Goal: Transaction & Acquisition: Purchase product/service

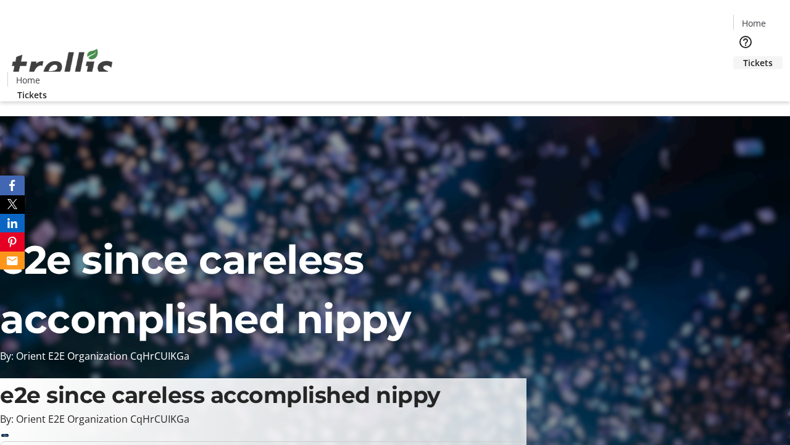
click at [743, 56] on span "Tickets" at bounding box center [758, 62] width 30 height 13
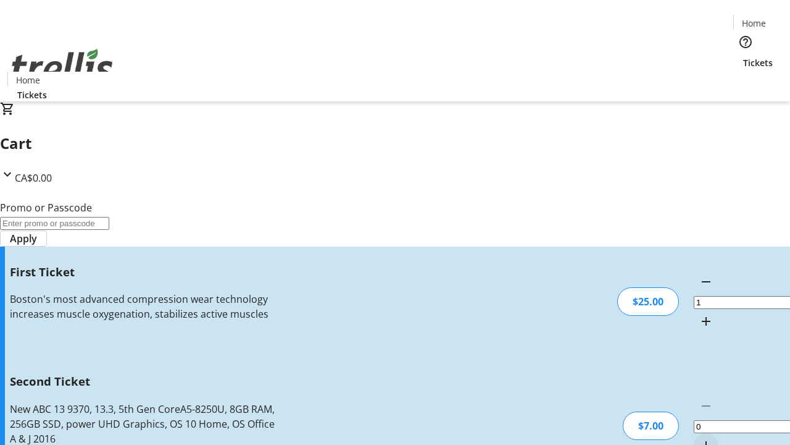
click at [699, 438] on mat-icon "Increment by one" at bounding box center [706, 445] width 15 height 15
type input "2"
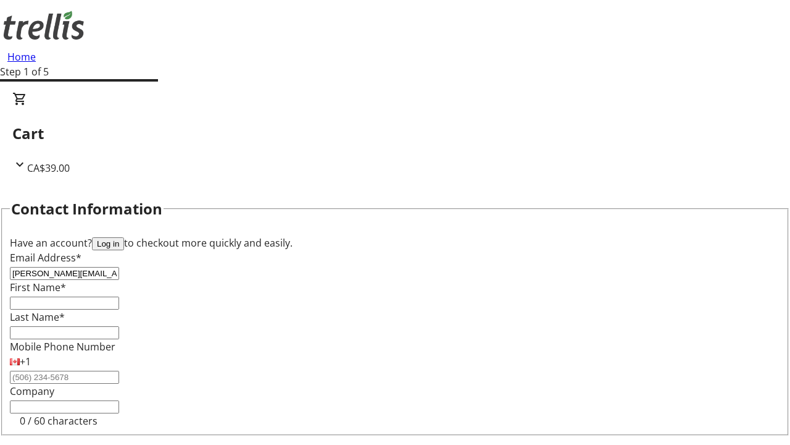
type input "[PERSON_NAME][EMAIL_ADDRESS][DOMAIN_NAME]"
type input "[PERSON_NAME]"
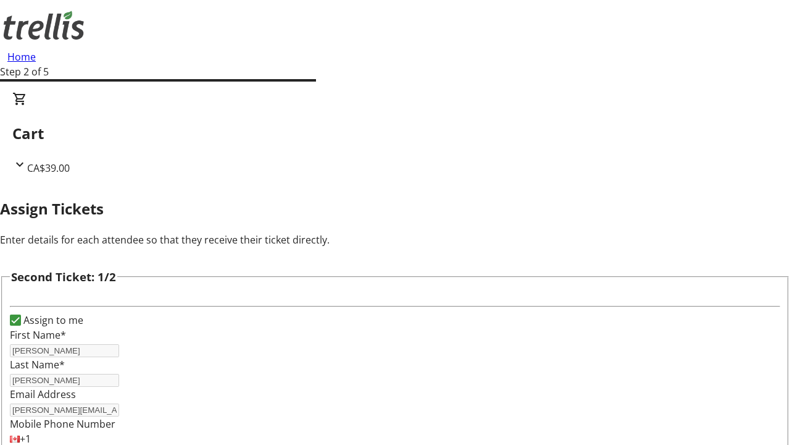
type input "[PERSON_NAME]"
type input "[PERSON_NAME][EMAIL_ADDRESS][DOMAIN_NAME]"
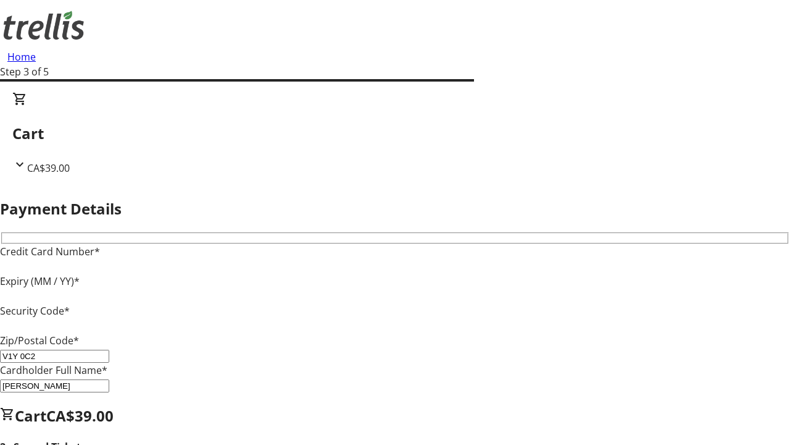
type input "V1Y 0C2"
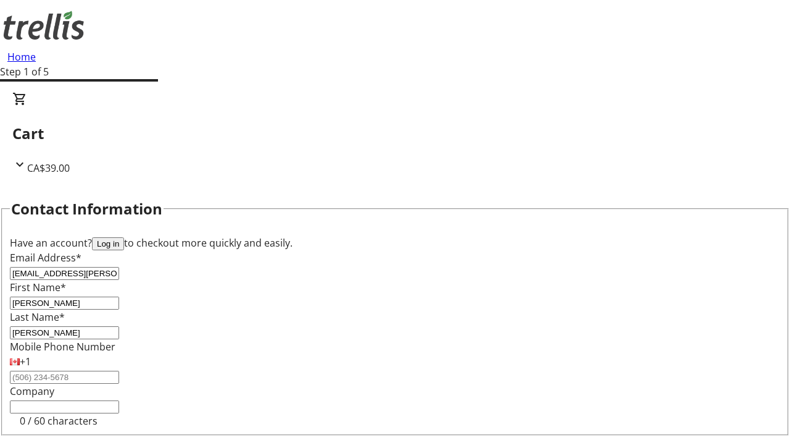
type input "[EMAIL_ADDRESS][PERSON_NAME][DOMAIN_NAME]"
type input "Yasmeen"
type input "[PERSON_NAME]"
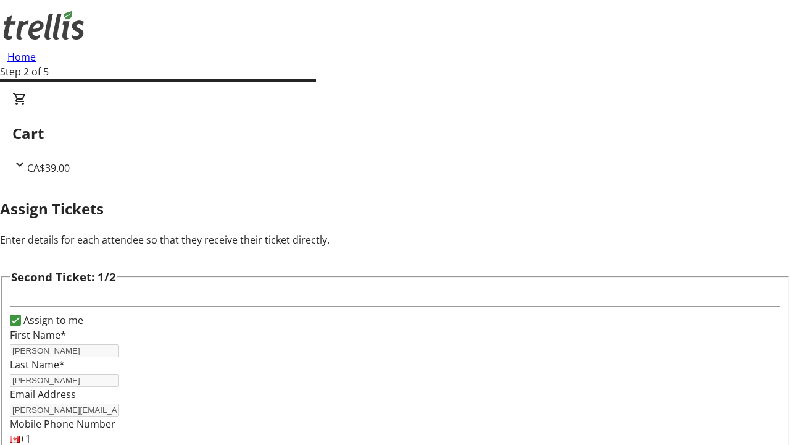
type input "New"
type input "Name"
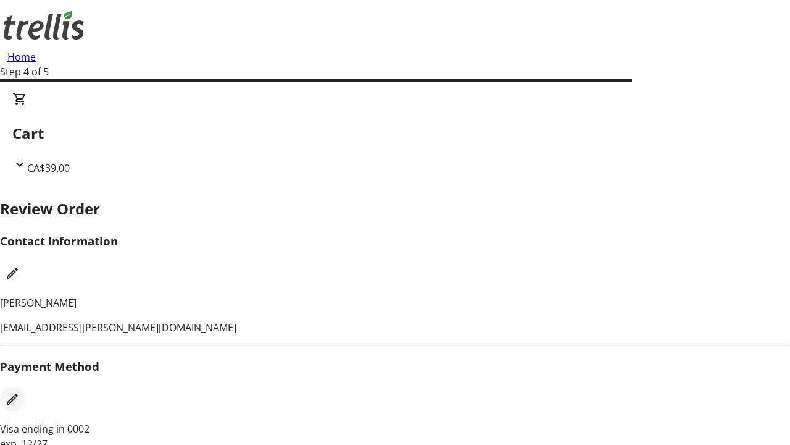
click at [20, 391] on mat-icon "Edit Payment Method" at bounding box center [12, 398] width 15 height 15
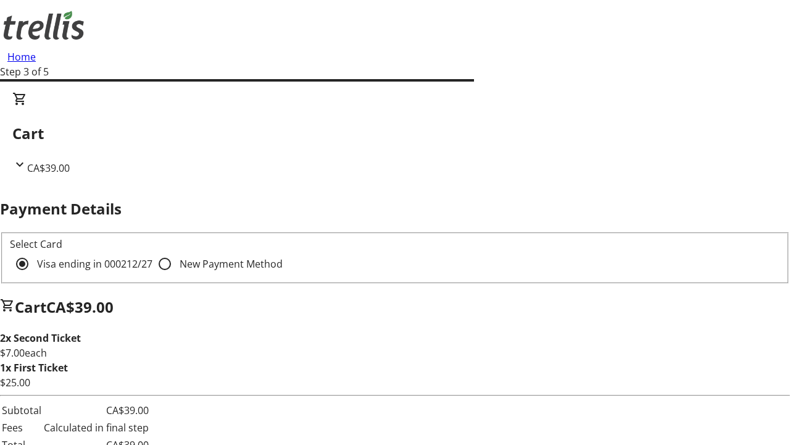
click at [153, 251] on input "New Payment Method" at bounding box center [165, 263] width 25 height 25
radio input "true"
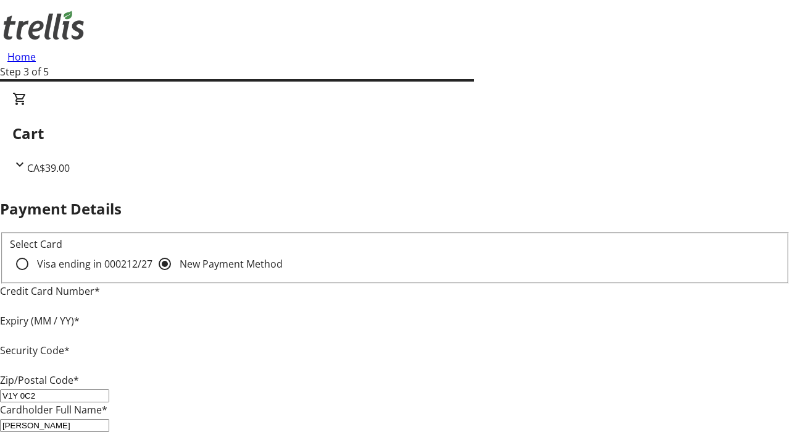
type input "V1Y 0C2"
